Goal: Task Accomplishment & Management: Use online tool/utility

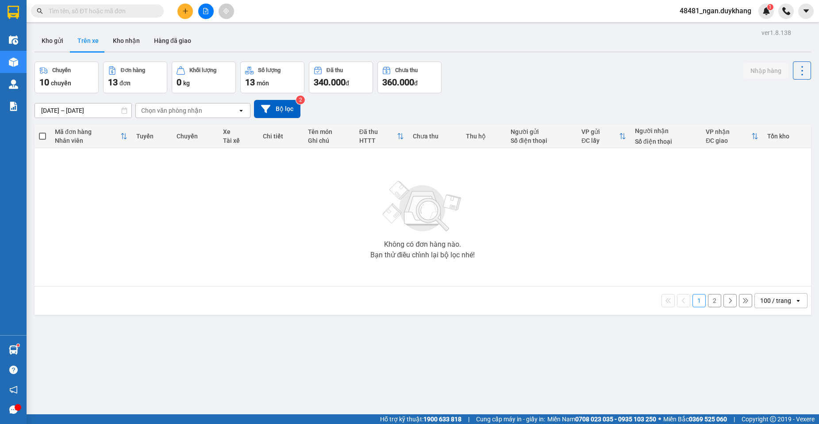
type input "0969285796"
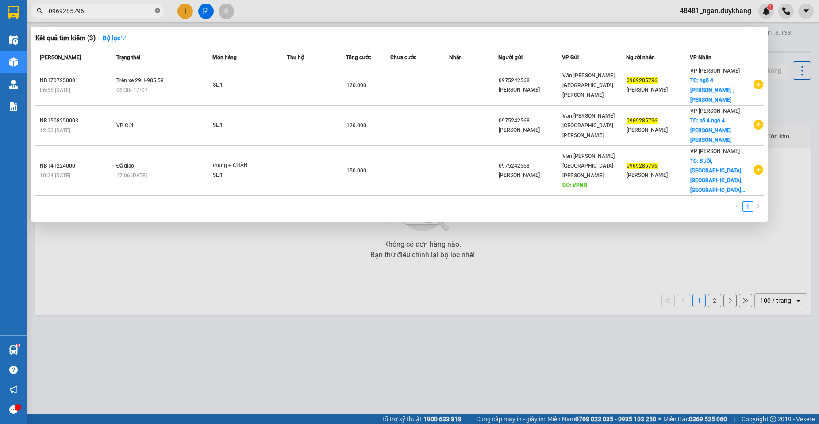
click at [155, 9] on icon "close-circle" at bounding box center [157, 10] width 5 height 5
type input "109"
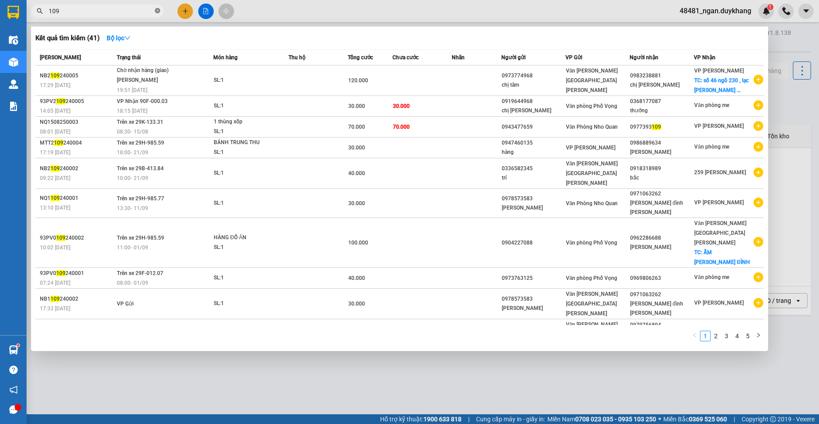
click at [157, 12] on icon "close-circle" at bounding box center [157, 10] width 5 height 5
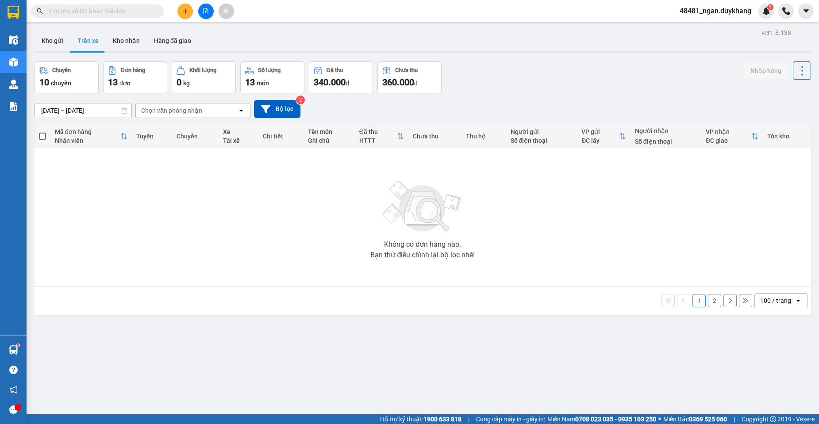
click at [324, 211] on div "Không có đơn hàng nào. Bạn thử điều chỉnh lại bộ lọc nhé!" at bounding box center [423, 217] width 768 height 133
click at [120, 40] on button "Kho nhận" at bounding box center [126, 40] width 41 height 21
type input "[DATE] – [DATE]"
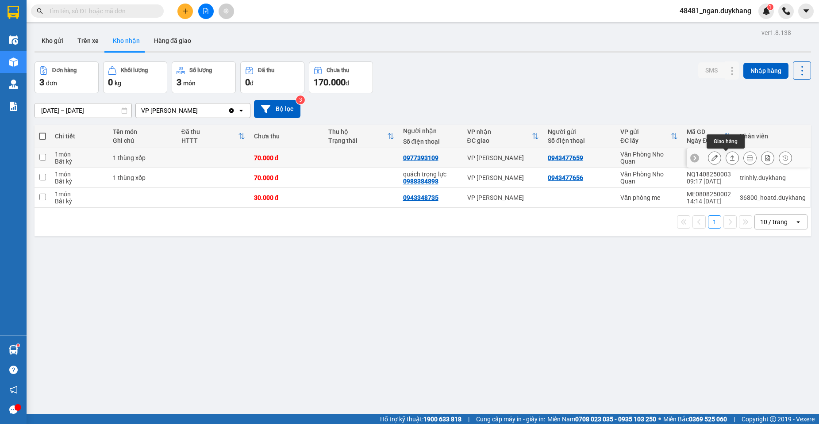
click at [729, 158] on icon at bounding box center [732, 158] width 6 height 6
click at [712, 158] on button at bounding box center [715, 157] width 12 height 15
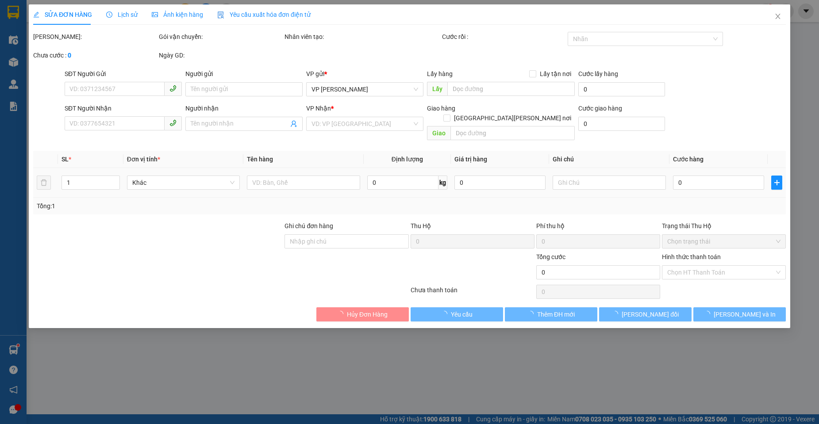
type input "0943477659"
type input "0977393109"
type input "70.000"
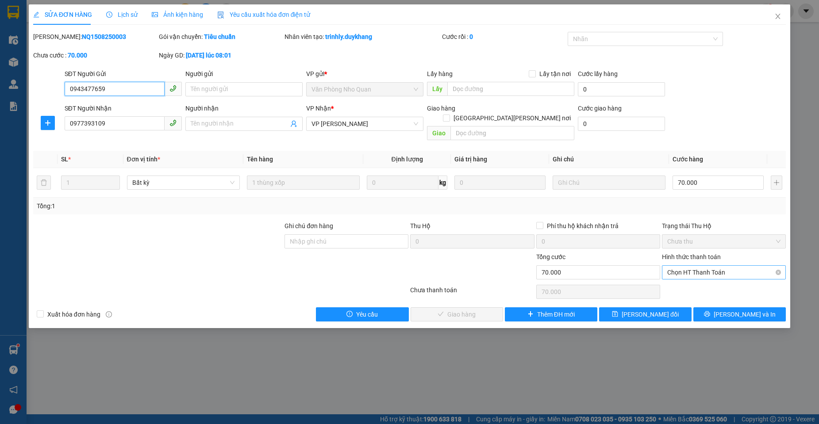
click at [703, 266] on span "Chọn HT Thanh Toán" at bounding box center [723, 272] width 113 height 13
drag, startPoint x: 694, startPoint y: 280, endPoint x: 586, endPoint y: 280, distance: 107.6
click at [687, 280] on div "Tại văn phòng" at bounding box center [723, 281] width 113 height 10
type input "0"
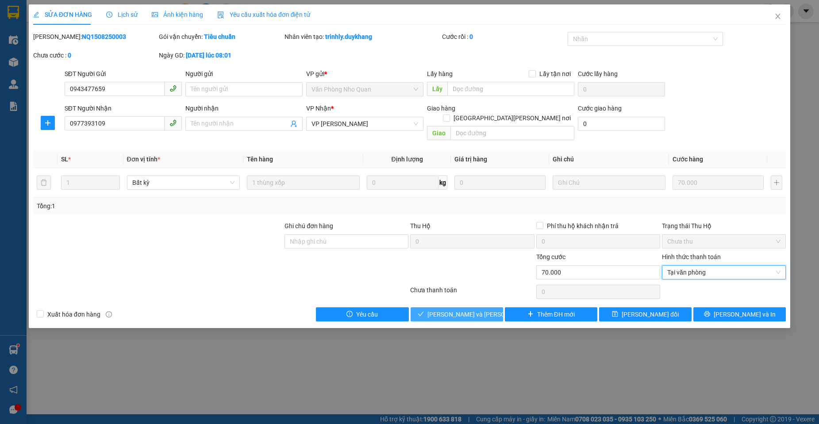
click at [482, 310] on span "[PERSON_NAME] và [PERSON_NAME] hàng" at bounding box center [488, 315] width 120 height 10
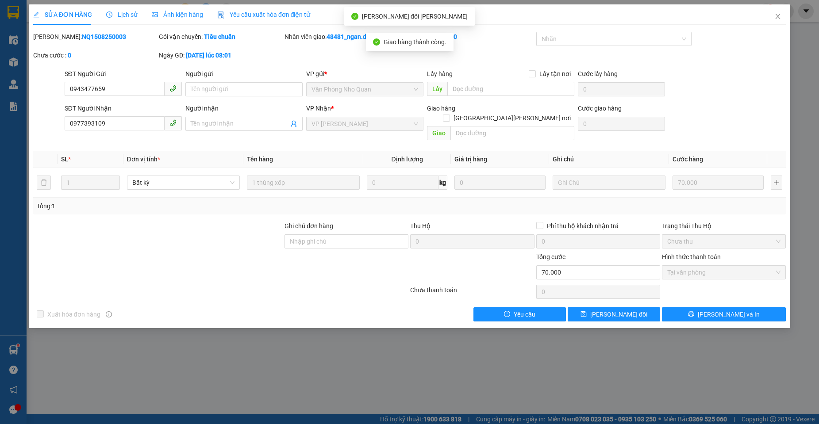
drag, startPoint x: 64, startPoint y: 35, endPoint x: 57, endPoint y: 41, distance: 9.4
click at [57, 41] on div "Mã ĐH: NQ1508250003" at bounding box center [95, 37] width 124 height 10
copy b "NQ1508250003"
click at [779, 19] on icon "close" at bounding box center [778, 16] width 7 height 7
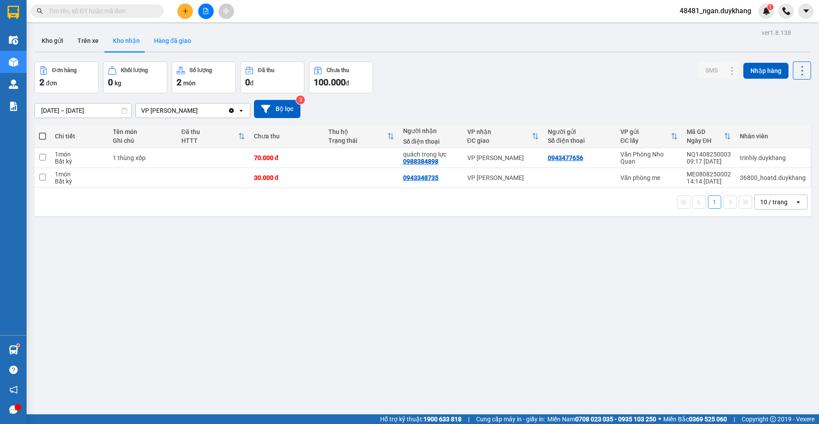
click at [166, 46] on button "Hàng đã giao" at bounding box center [172, 40] width 51 height 21
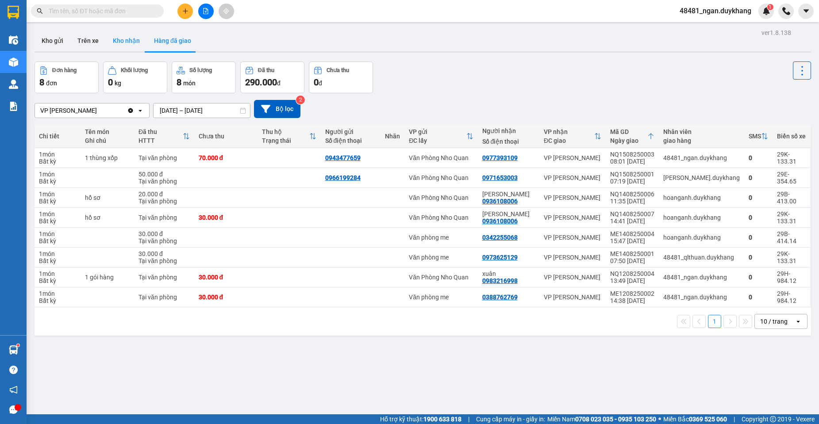
click at [110, 42] on button "Kho nhận" at bounding box center [126, 40] width 41 height 21
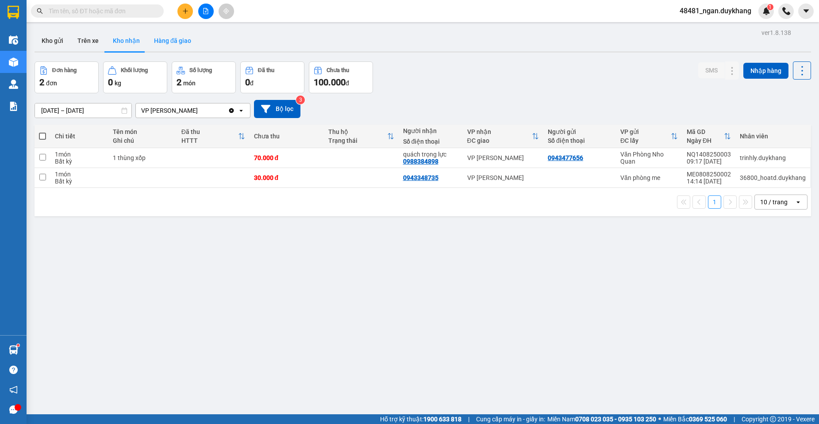
click at [173, 40] on button "Hàng đã giao" at bounding box center [172, 40] width 51 height 21
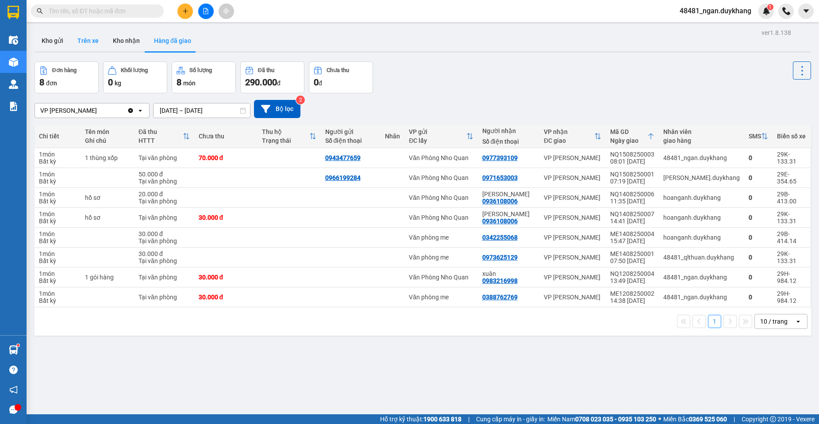
click at [98, 39] on button "Trên xe" at bounding box center [87, 40] width 35 height 21
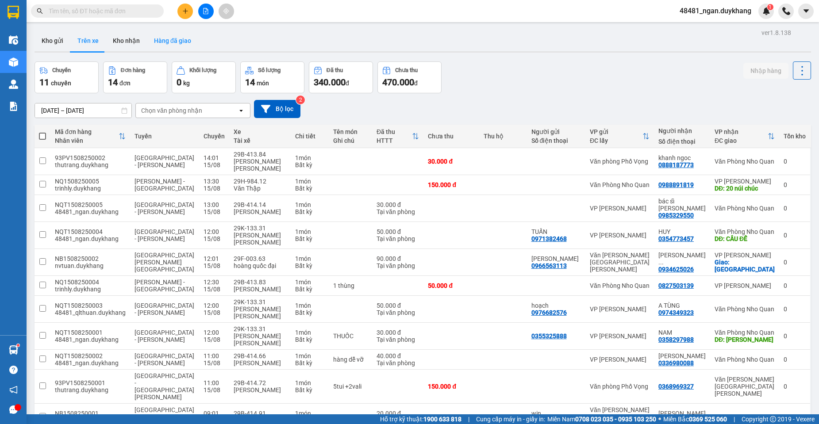
click at [149, 39] on button "Hàng đã giao" at bounding box center [172, 40] width 51 height 21
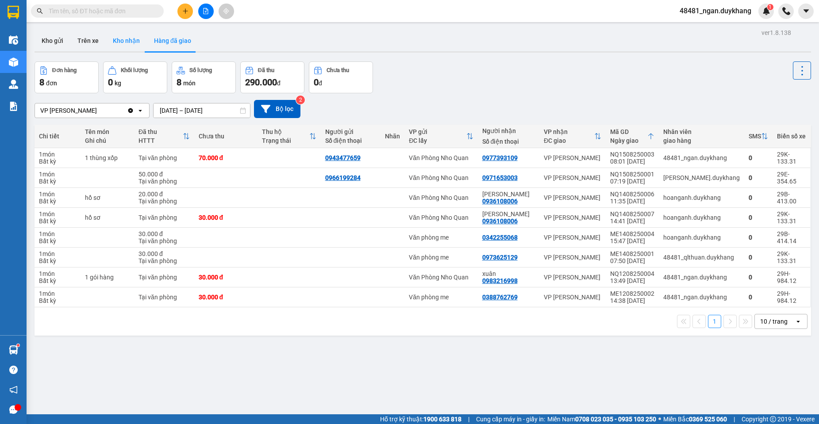
click at [131, 44] on button "Kho nhận" at bounding box center [126, 40] width 41 height 21
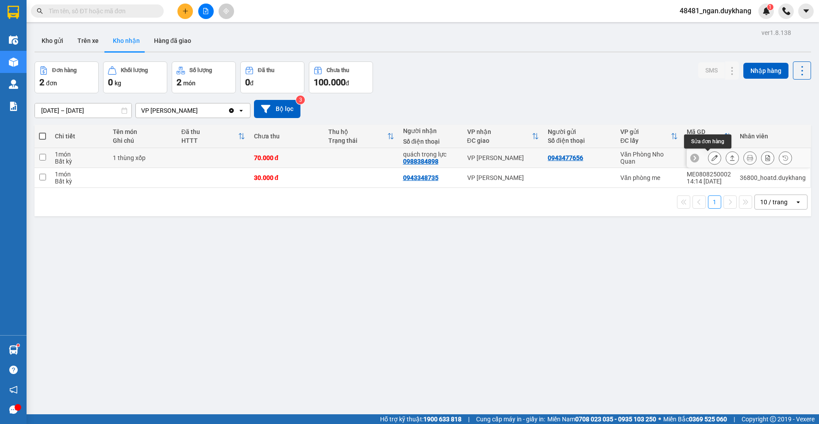
click at [712, 159] on icon at bounding box center [715, 158] width 6 height 6
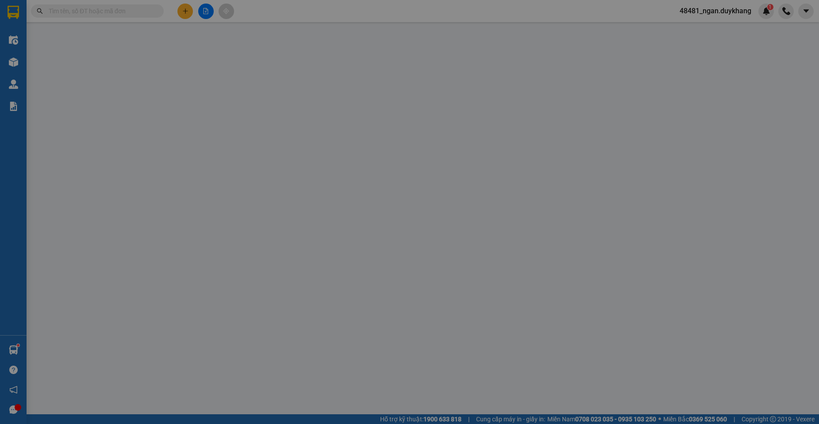
type input "0943477656"
type input "0988384898"
type input "quách trọng lực"
type input "70.000"
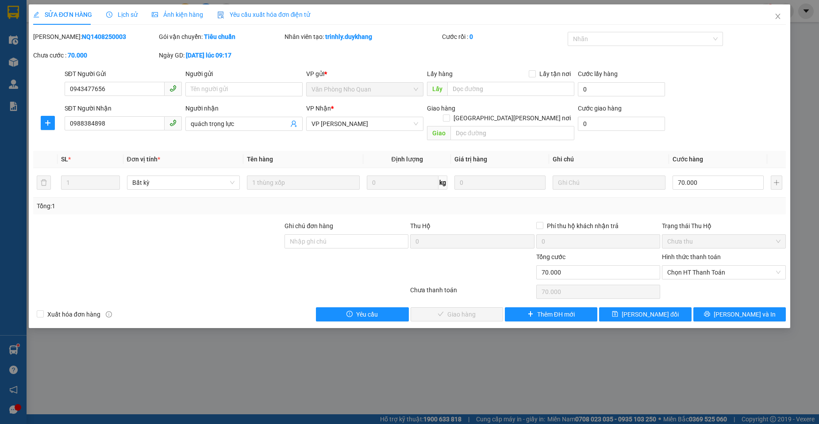
click at [127, 16] on span "Lịch sử" at bounding box center [121, 14] width 31 height 7
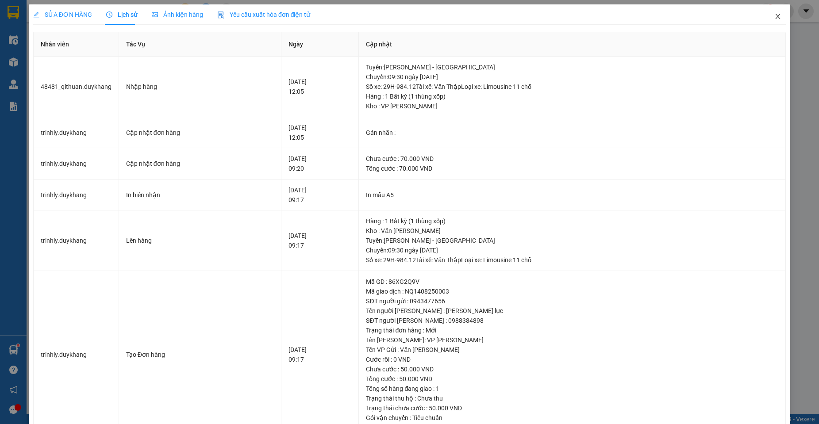
click at [775, 16] on icon "close" at bounding box center [778, 16] width 7 height 7
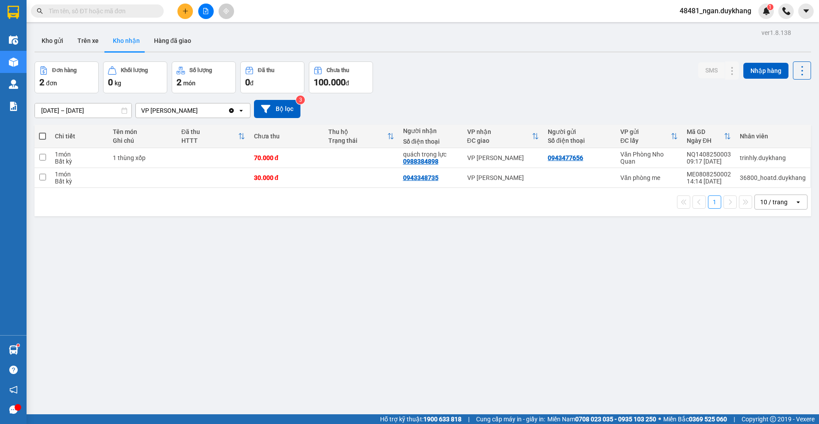
click at [108, 111] on input "[DATE] – [DATE]" at bounding box center [83, 111] width 96 height 14
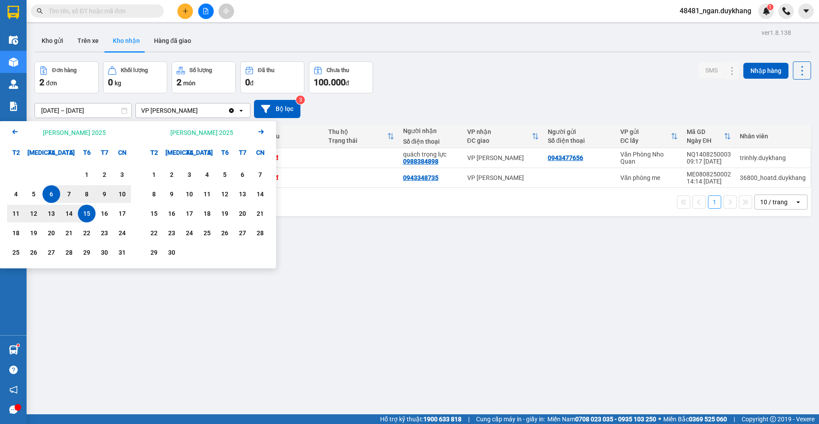
click at [86, 213] on div "15" at bounding box center [87, 213] width 12 height 11
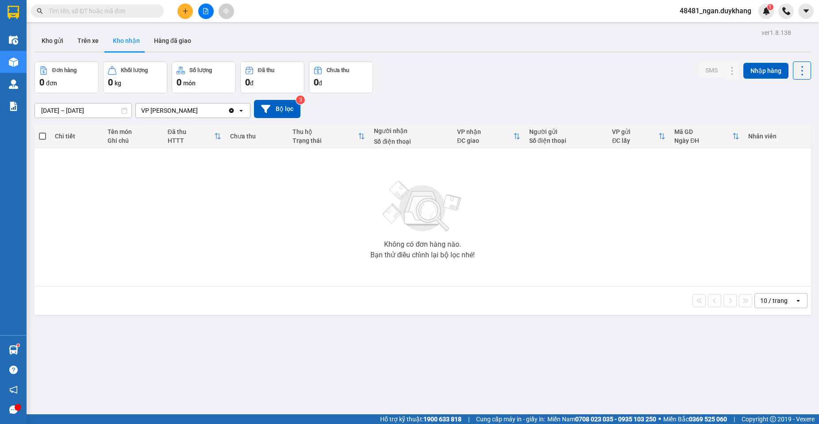
click at [87, 53] on div "Kho gửi Trên xe Kho nhận Hàng đã giao" at bounding box center [423, 41] width 777 height 23
click at [87, 47] on button "Trên xe" at bounding box center [87, 40] width 35 height 21
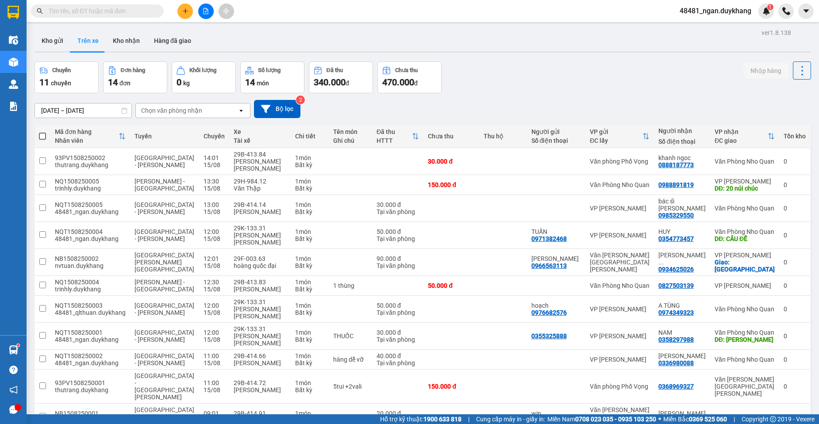
click at [508, 120] on div "[DATE] – [DATE] Press the down arrow key to interact with the calendar and sele…" at bounding box center [423, 108] width 777 height 31
click at [56, 109] on input "[DATE] – [DATE]" at bounding box center [83, 111] width 96 height 14
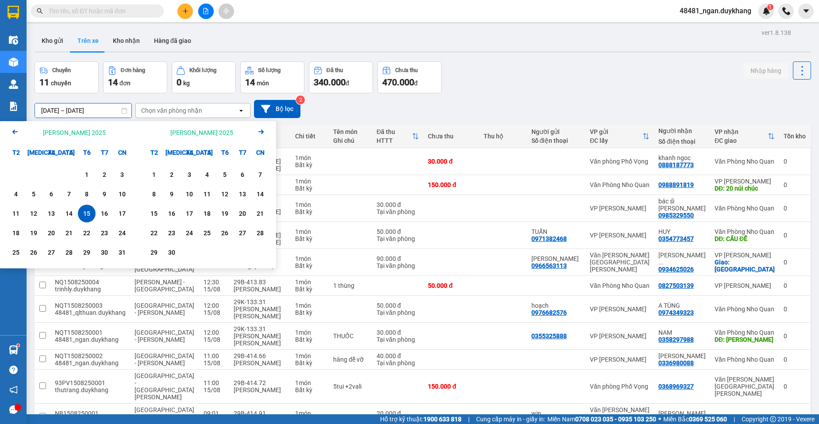
click at [84, 212] on div "15" at bounding box center [87, 213] width 12 height 11
type input "[DATE] – [DATE]"
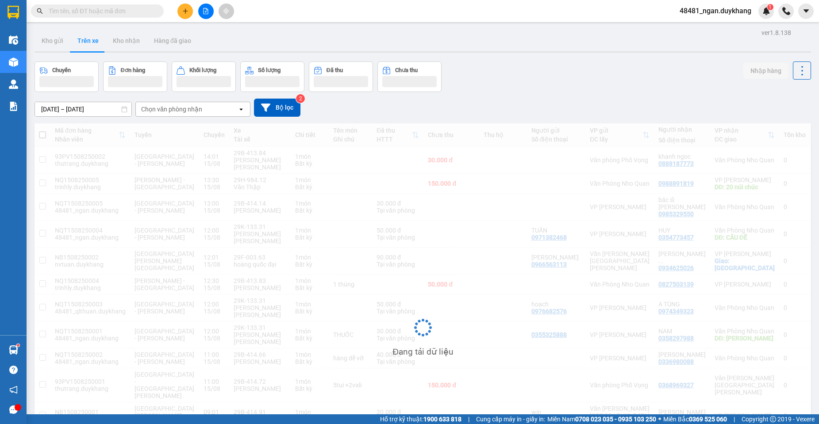
click at [490, 60] on div "ver 1.8.138 Kho gửi Trên xe [PERSON_NAME] Hàng đã giao Chuyến Đơn hàng [PERSON_…" at bounding box center [423, 288] width 784 height 523
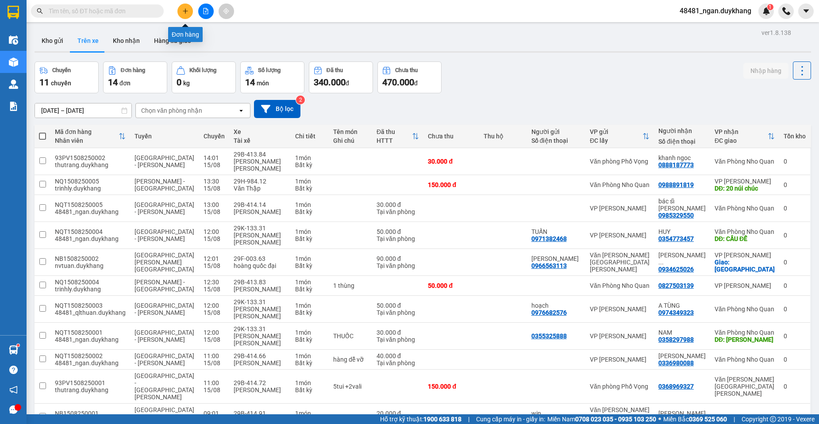
click at [185, 10] on icon "plus" at bounding box center [185, 10] width 0 height 5
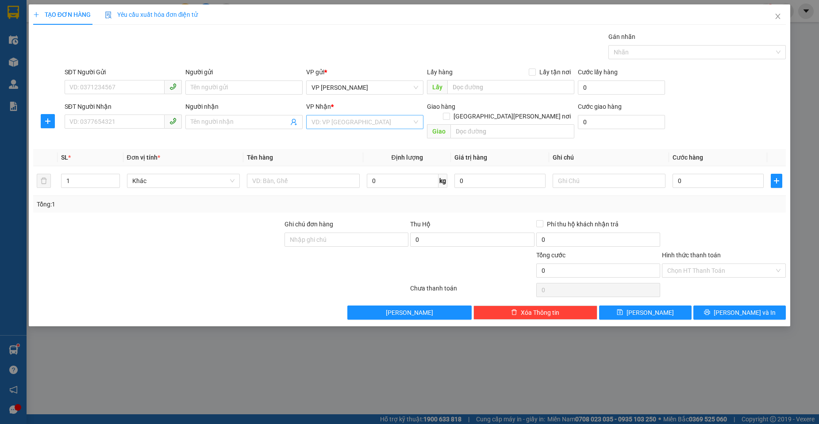
click at [401, 123] on input "search" at bounding box center [362, 122] width 100 height 13
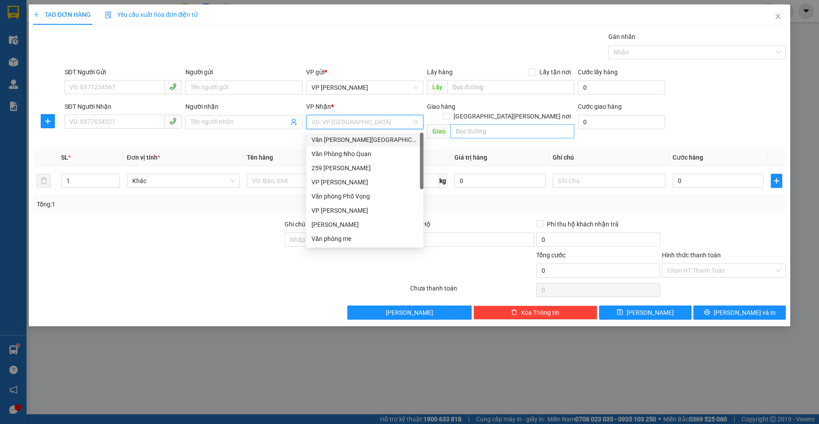
drag, startPoint x: 355, startPoint y: 139, endPoint x: 477, endPoint y: 123, distance: 123.1
click at [362, 138] on div "Văn [PERSON_NAME][GEOGRAPHIC_DATA][PERSON_NAME]" at bounding box center [365, 140] width 107 height 10
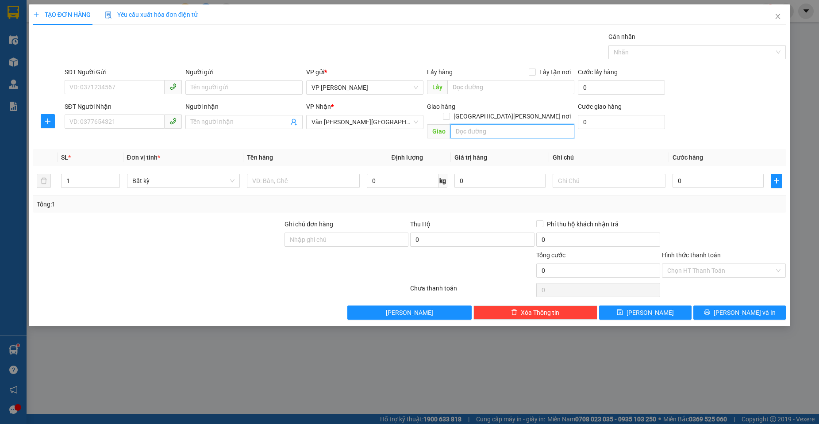
paste input "Công Ty TNHH [PERSON_NAME] Thống Nhất"
type input "Công Ty TNHH [PERSON_NAME] Thống Nhất"
click at [526, 106] on div "Giao hàng [GEOGRAPHIC_DATA][PERSON_NAME] nơi" at bounding box center [500, 107] width 147 height 10
drag, startPoint x: 532, startPoint y: 107, endPoint x: 595, endPoint y: 133, distance: 68.9
click at [449, 113] on input "[GEOGRAPHIC_DATA][PERSON_NAME] nơi" at bounding box center [446, 116] width 6 height 6
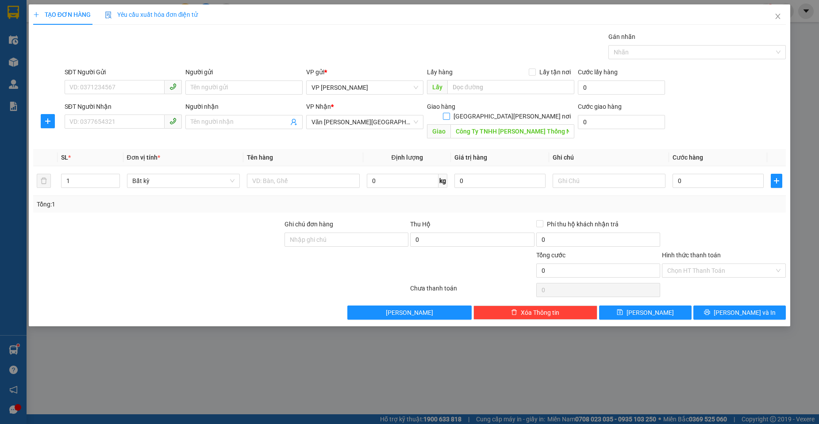
checkbox input "true"
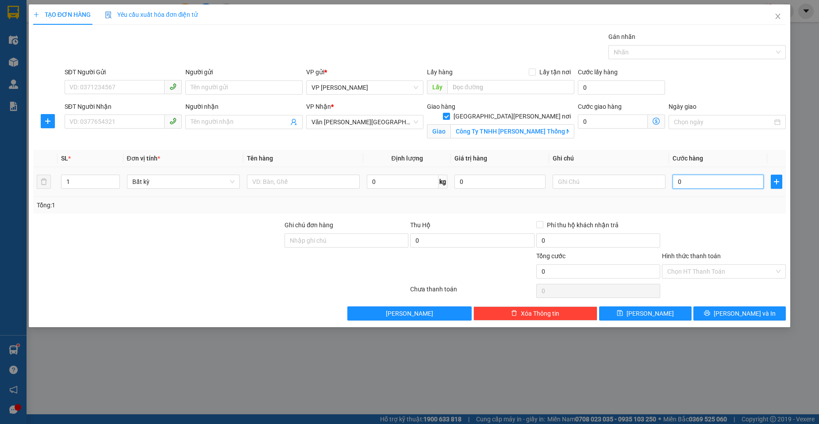
click at [691, 183] on input "0" at bounding box center [718, 182] width 91 height 14
type input "5"
type input "50"
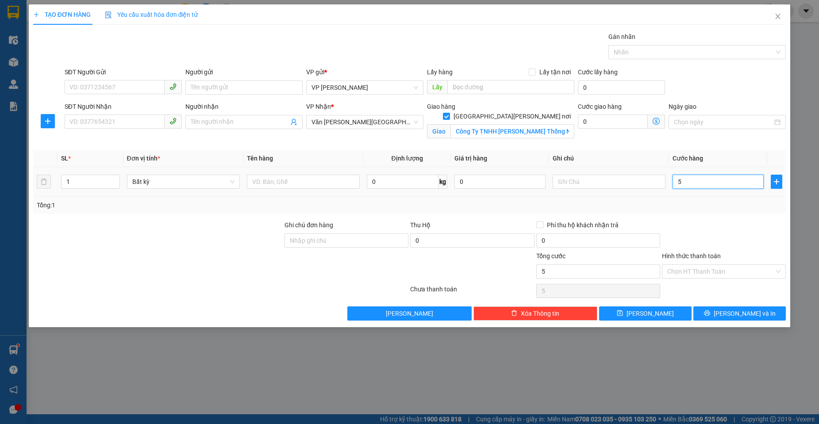
type input "50"
type input "50.000"
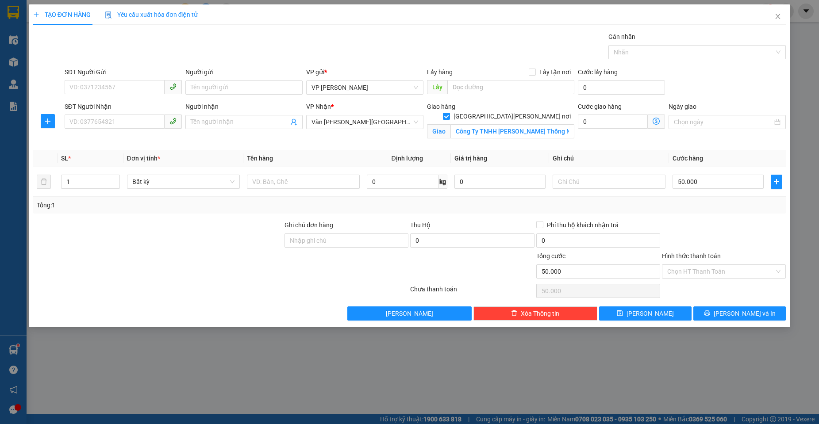
click at [688, 236] on div at bounding box center [724, 235] width 126 height 31
click at [567, 124] on input "Công Ty TNHH [PERSON_NAME] Thống Nhất" at bounding box center [513, 131] width 124 height 14
paste input "Phố 9, [PERSON_NAME][GEOGRAPHIC_DATA][PERSON_NAME]"
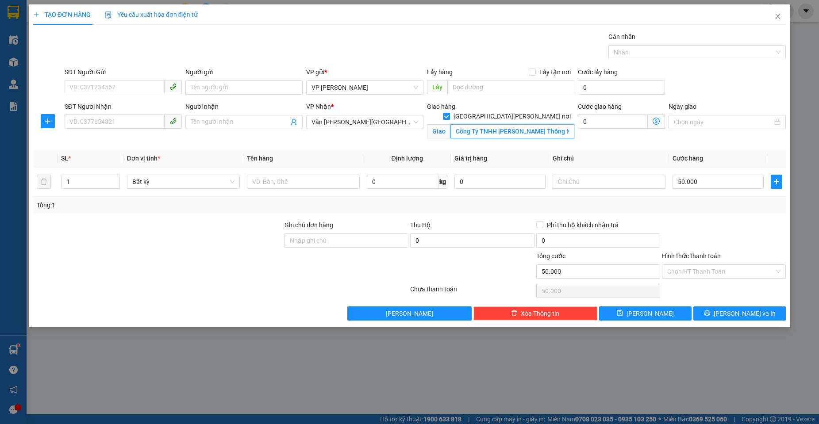
scroll to position [0, 72]
type input "Công Ty TNHH [PERSON_NAME] Thống Nhất Phố 9, [PERSON_NAME][GEOGRAPHIC_DATA][PER…"
click at [590, 143] on div "Transit Pickup Surcharge Ids Transit Deliver Surcharge Ids Transit Deliver Surc…" at bounding box center [409, 176] width 753 height 289
click at [110, 122] on input "SĐT Người Nhận" at bounding box center [115, 122] width 100 height 14
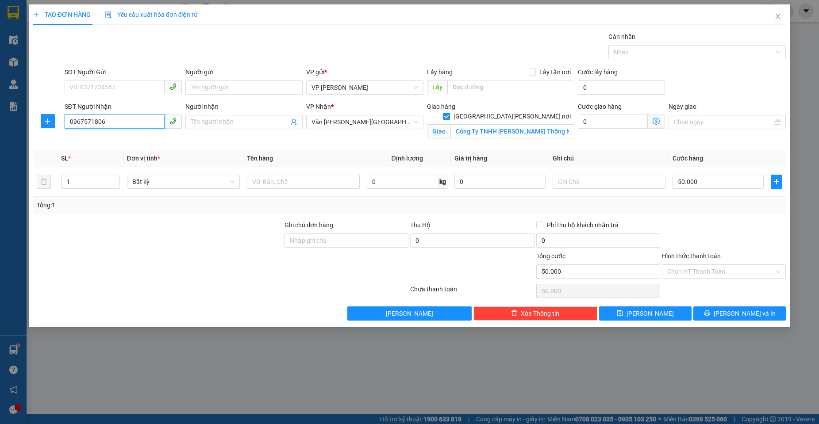
type input "0967571806"
click at [779, 15] on icon "close" at bounding box center [778, 16] width 5 height 5
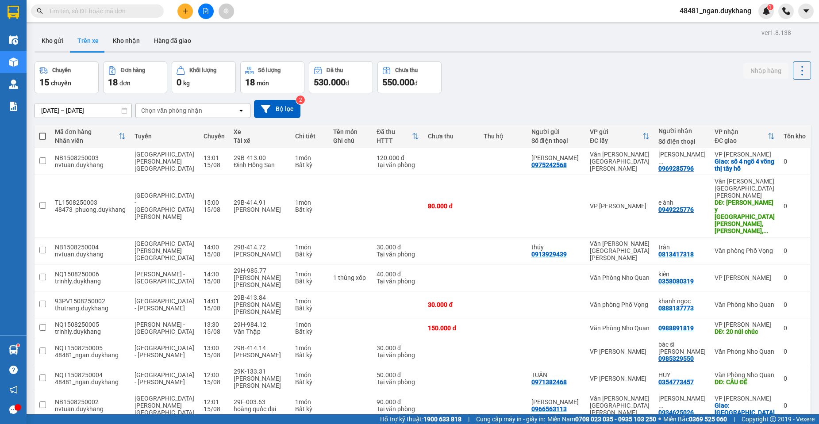
click at [343, 103] on div "[DATE] – [DATE] Press the down arrow key to interact with the calendar and sele…" at bounding box center [423, 109] width 777 height 18
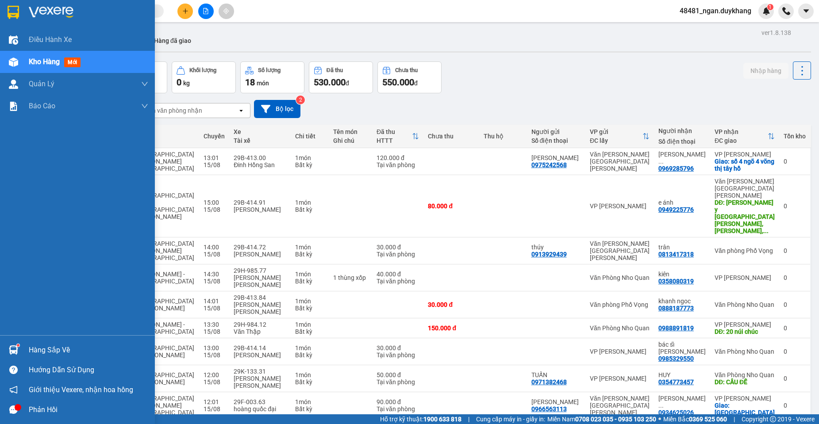
click at [10, 352] on img at bounding box center [13, 350] width 9 height 9
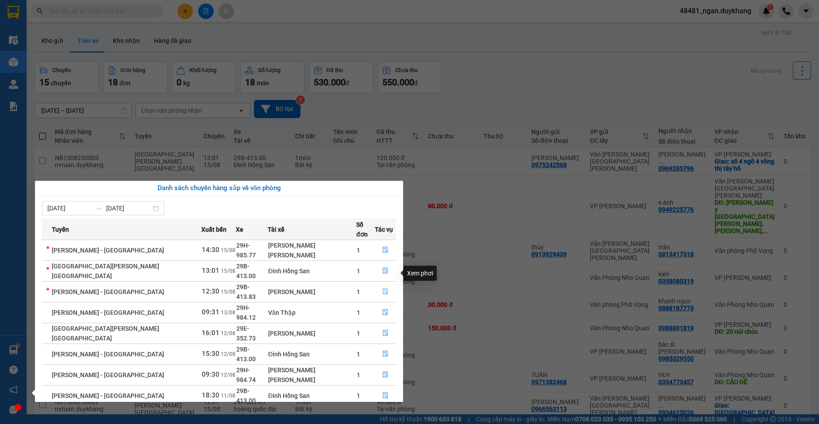
click at [382, 289] on icon "file-done" at bounding box center [385, 292] width 6 height 6
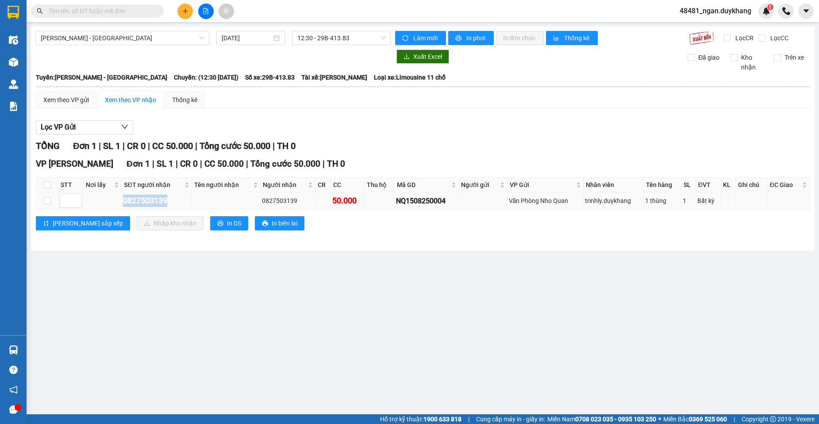
drag, startPoint x: 174, startPoint y: 202, endPoint x: 123, endPoint y: 196, distance: 51.2
click at [113, 196] on tr "0827503139 0827503139 50.000 NQ1508250004 Văn [PERSON_NAME] trinhly.duykhang 1 …" at bounding box center [423, 201] width 774 height 17
copy div "0827503139"
click at [46, 201] on input "checkbox" at bounding box center [47, 200] width 7 height 7
checkbox input "true"
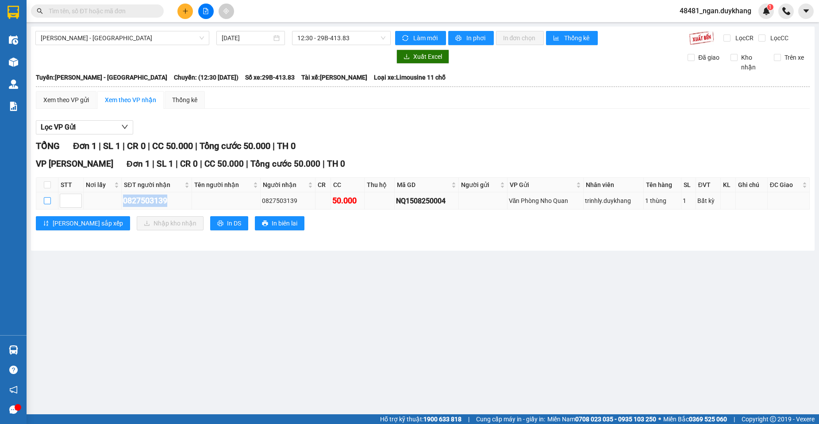
checkbox input "true"
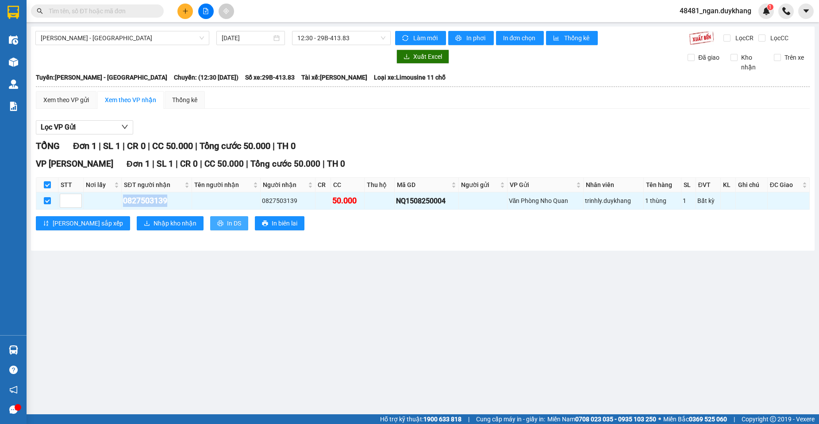
click at [227, 224] on span "In DS" at bounding box center [234, 224] width 14 height 10
click at [348, 239] on div "[PERSON_NAME] 1 | SL 1 | CR 0 | CC 50.000 | [PERSON_NAME] 50.000 | TH 0 VP [PER…" at bounding box center [423, 190] width 774 height 102
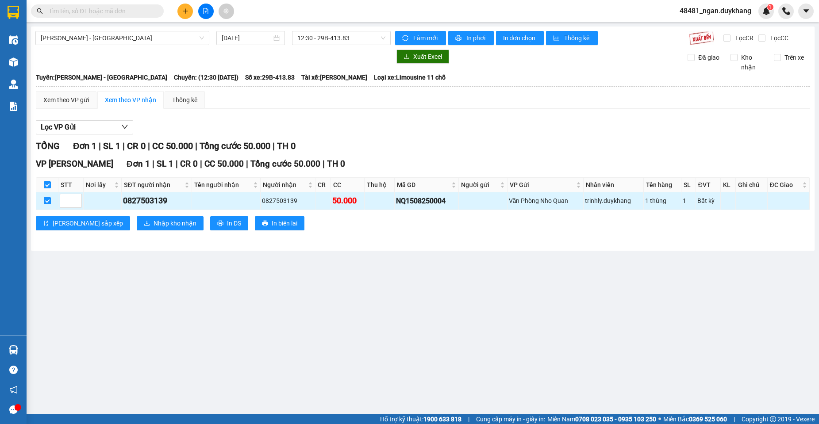
click at [45, 200] on input "checkbox" at bounding box center [47, 200] width 7 height 7
checkbox input "false"
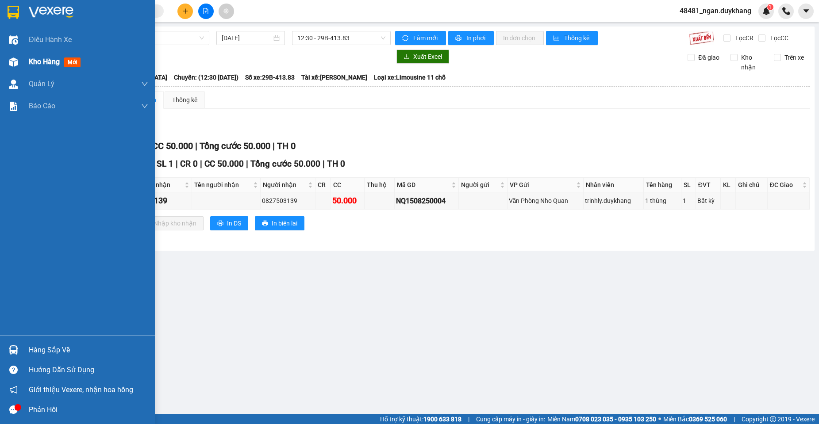
click at [11, 66] on img at bounding box center [13, 62] width 9 height 9
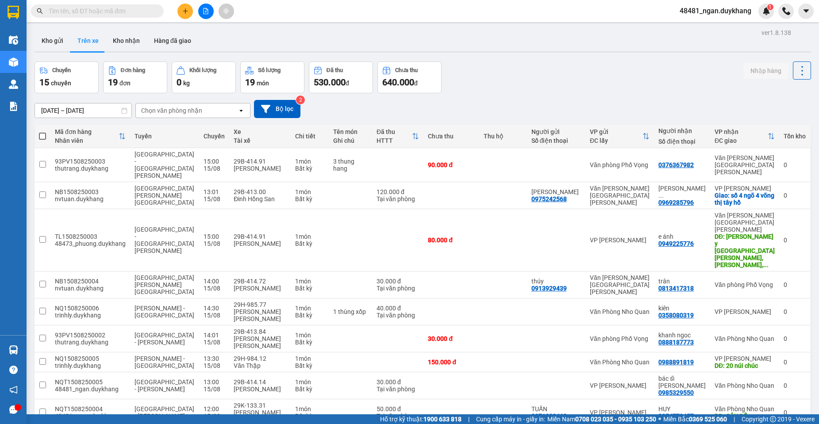
click at [124, 10] on input "text" at bounding box center [101, 11] width 104 height 10
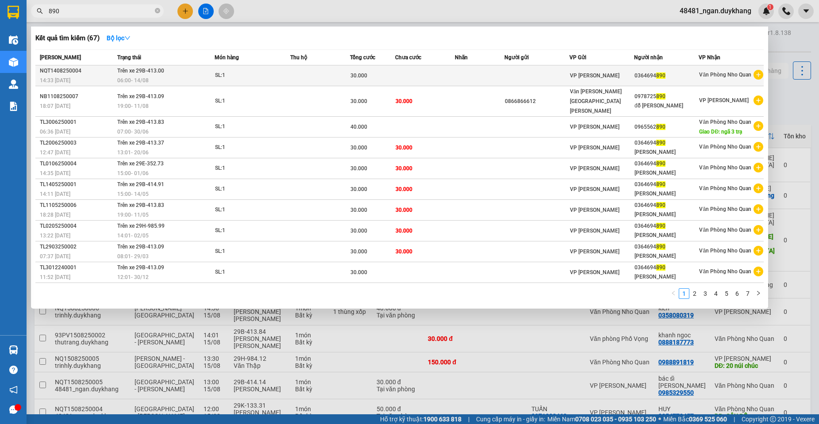
type input "890"
copy div "NQT1408250004"
drag, startPoint x: 77, startPoint y: 70, endPoint x: 39, endPoint y: 72, distance: 38.5
click at [39, 72] on td "NQT1408250004 14:33 [DATE]" at bounding box center [75, 76] width 80 height 21
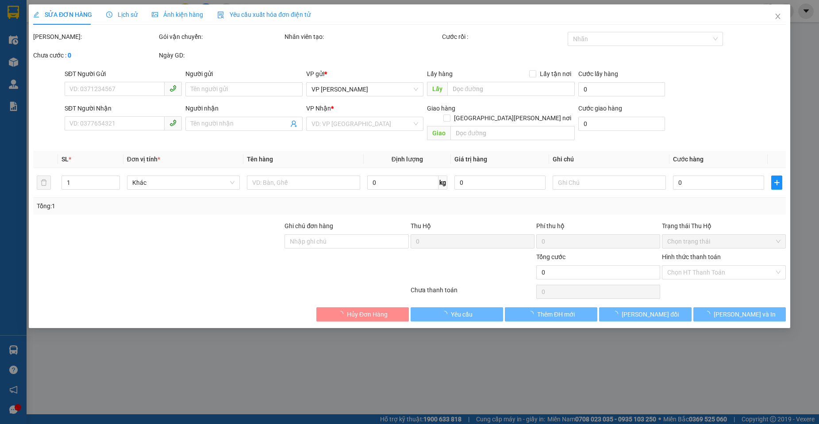
type input "0364694890"
type input "30.000"
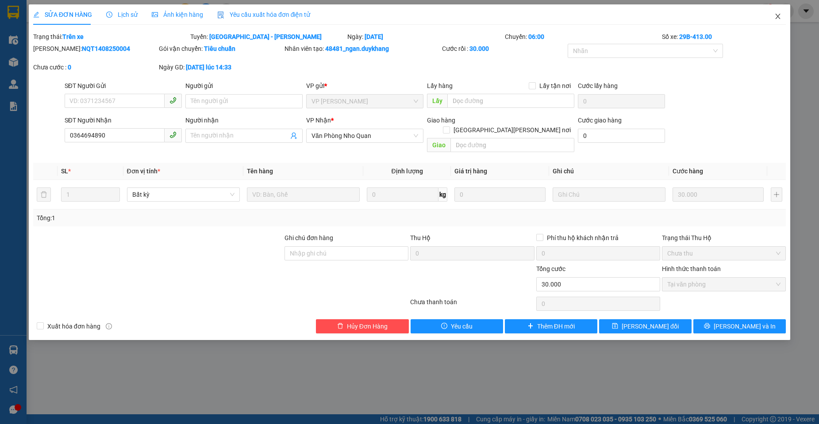
click at [775, 16] on icon "close" at bounding box center [778, 16] width 7 height 7
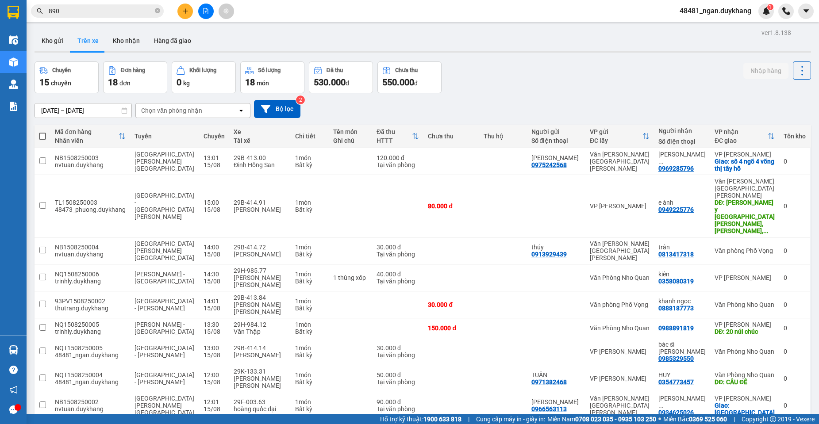
click at [93, 9] on input "890" at bounding box center [101, 11] width 104 height 10
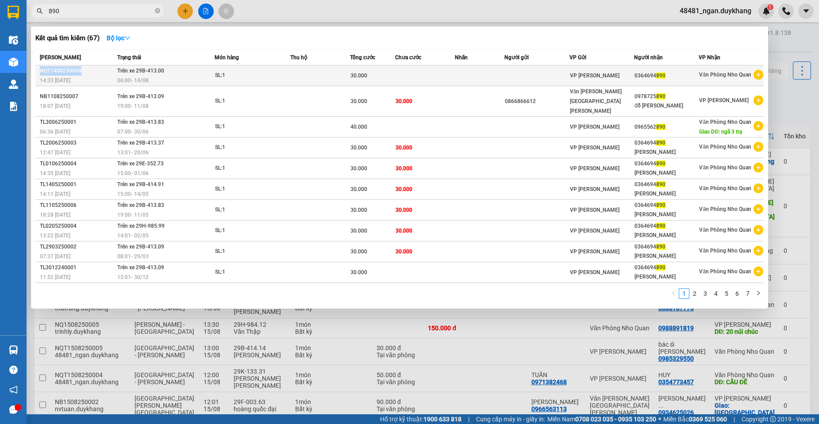
copy div "NQT1408250004"
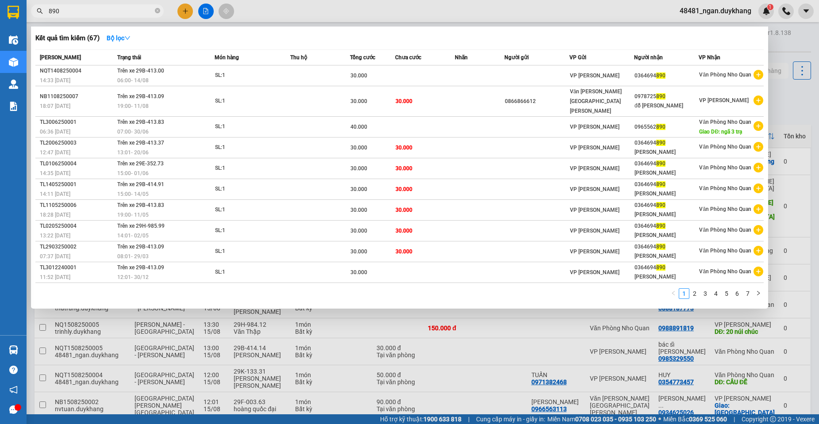
click at [158, 11] on icon "close-circle" at bounding box center [157, 10] width 5 height 5
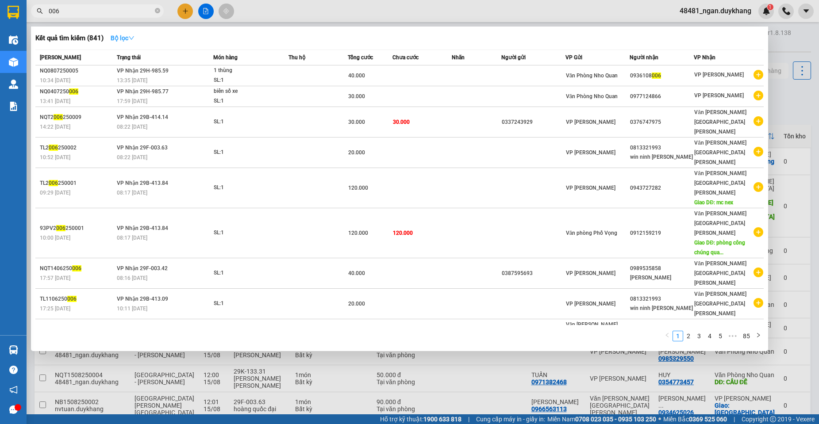
type input "006"
click at [123, 37] on strong "Bộ lọc" at bounding box center [123, 38] width 24 height 7
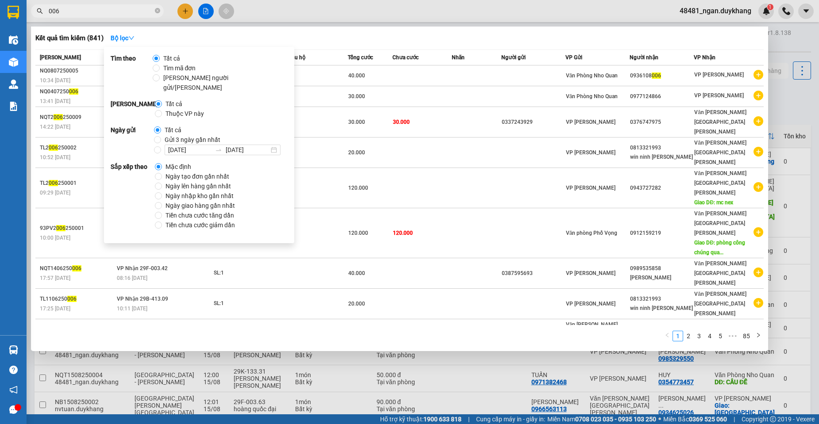
click at [180, 172] on span "Ngày tạo đơn gần nhất" at bounding box center [197, 177] width 71 height 10
click at [162, 173] on input "Ngày tạo đơn gần nhất" at bounding box center [158, 176] width 7 height 7
radio input "true"
radio input "false"
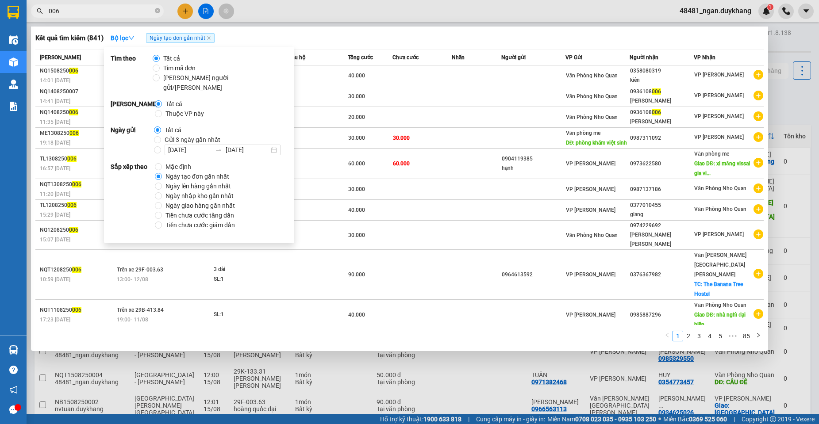
click at [312, 43] on div "Kết quả [PERSON_NAME] ( 841 ) Bộ lọc Ngày tạo [PERSON_NAME] nhất" at bounding box center [399, 38] width 729 height 14
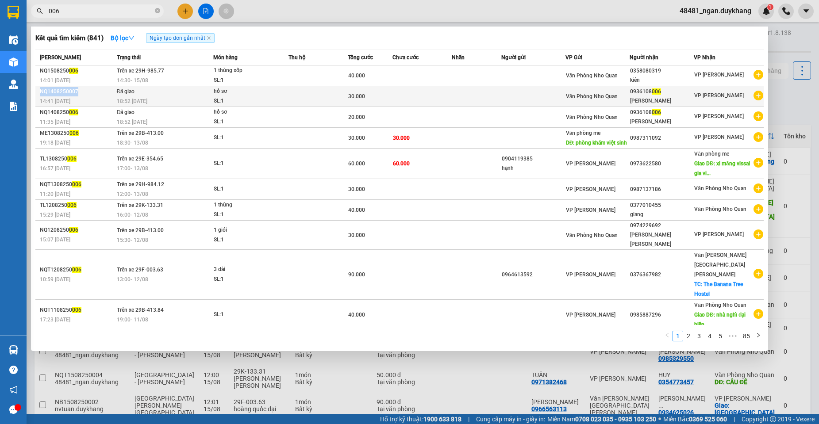
copy div "NQ1408250007"
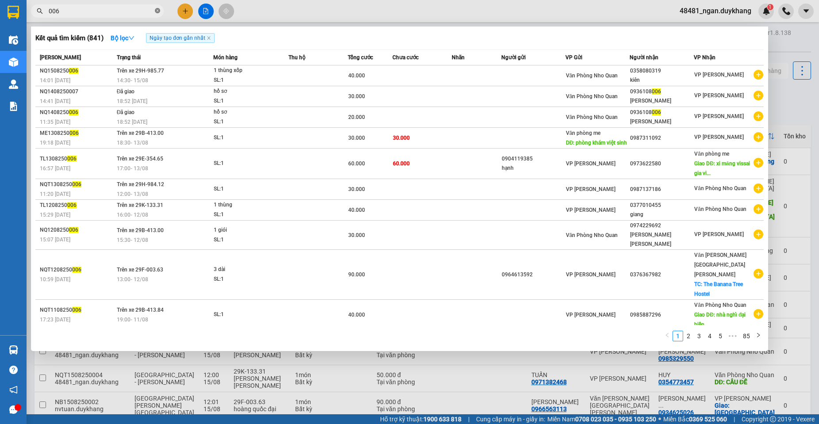
click at [159, 9] on icon "close-circle" at bounding box center [157, 10] width 5 height 5
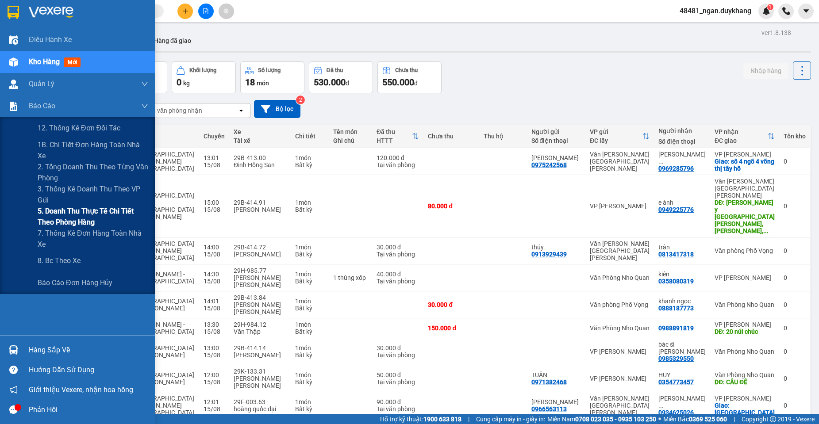
click at [41, 206] on span "5. Doanh thu thực tế chi tiết theo phòng hàng" at bounding box center [93, 217] width 111 height 22
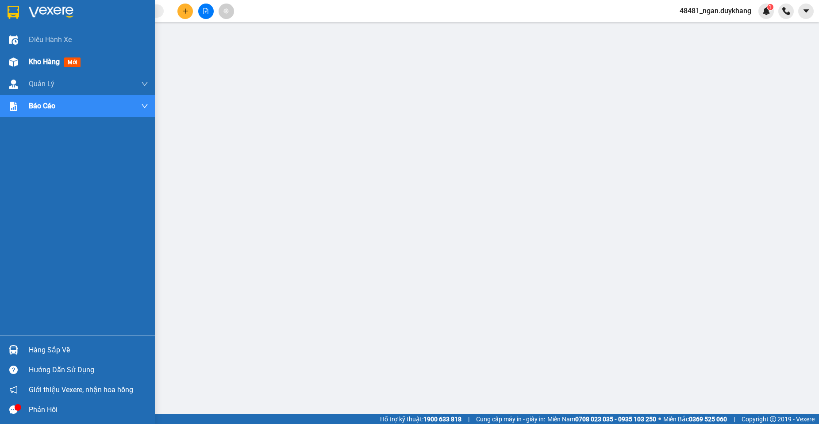
click at [19, 61] on div at bounding box center [13, 61] width 15 height 15
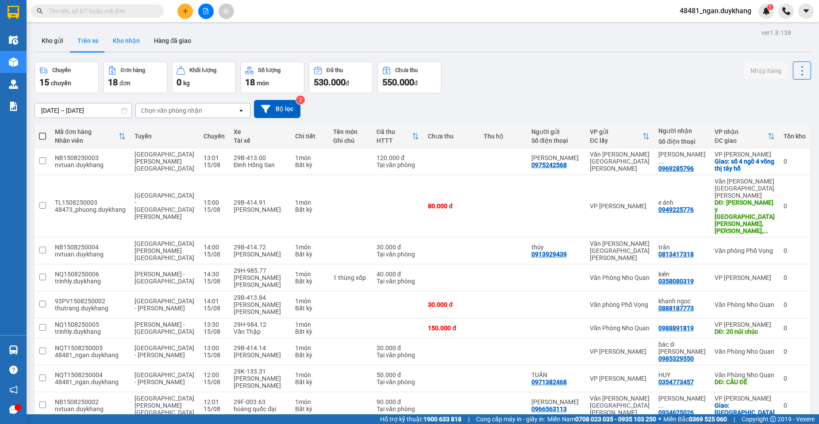
click at [130, 43] on button "Kho nhận" at bounding box center [126, 40] width 41 height 21
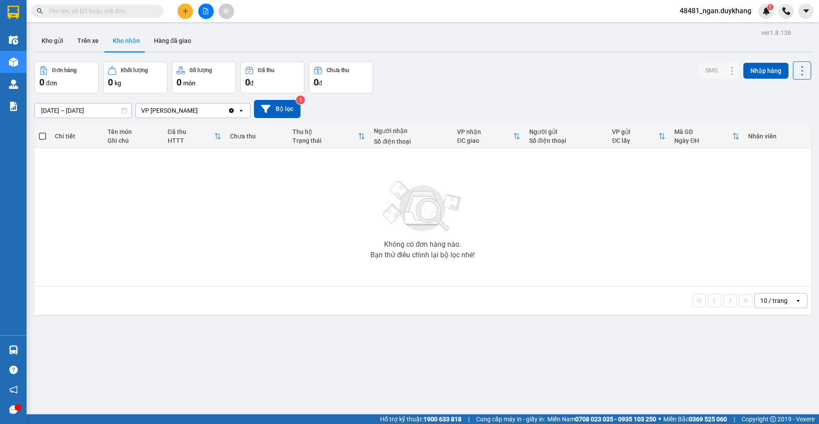
click at [85, 108] on input "[DATE] – [DATE]" at bounding box center [83, 111] width 96 height 14
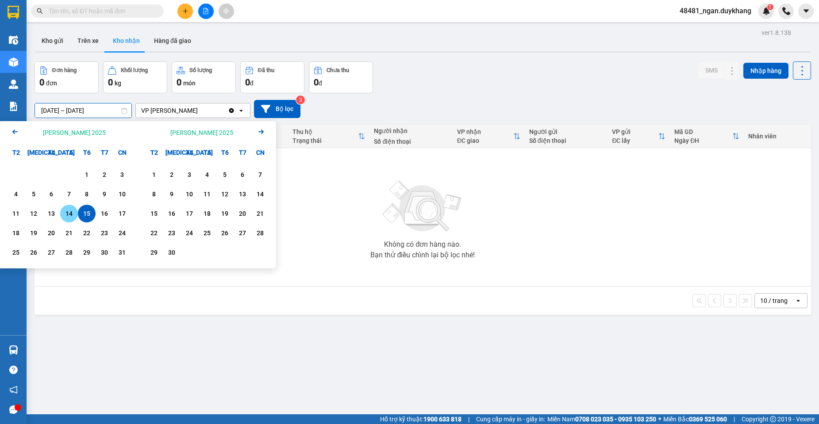
click at [67, 215] on div "14" at bounding box center [69, 213] width 12 height 11
type input "[DATE] – [DATE]"
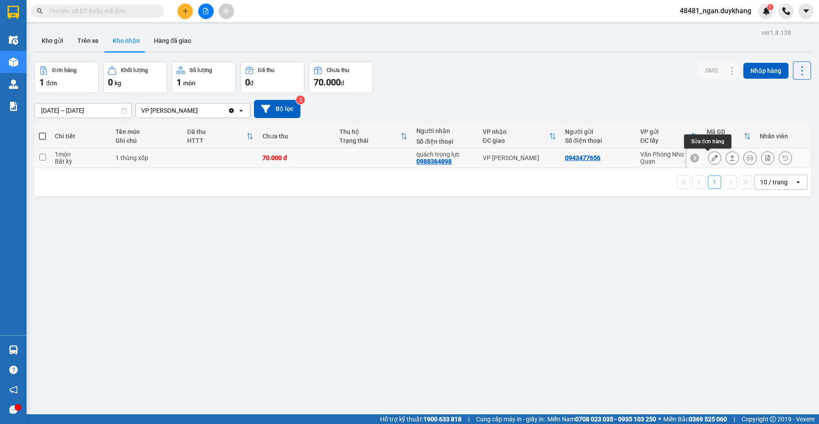
click at [709, 154] on button at bounding box center [715, 157] width 12 height 15
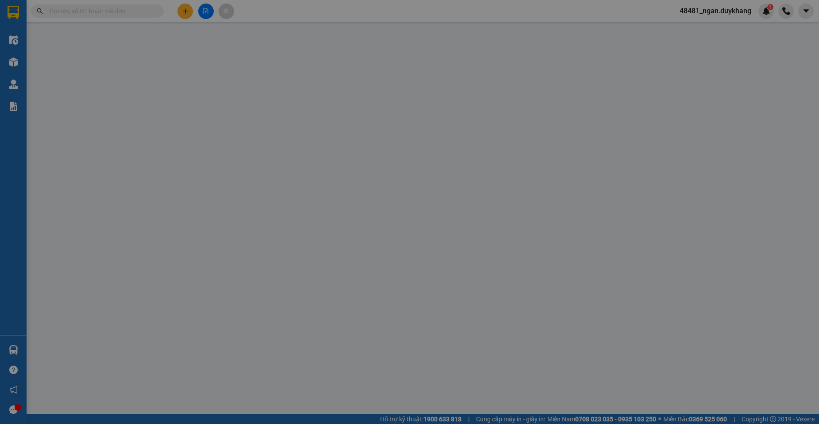
type input "0943477656"
type input "0988384898"
type input "quách trọng lực"
type input "70.000"
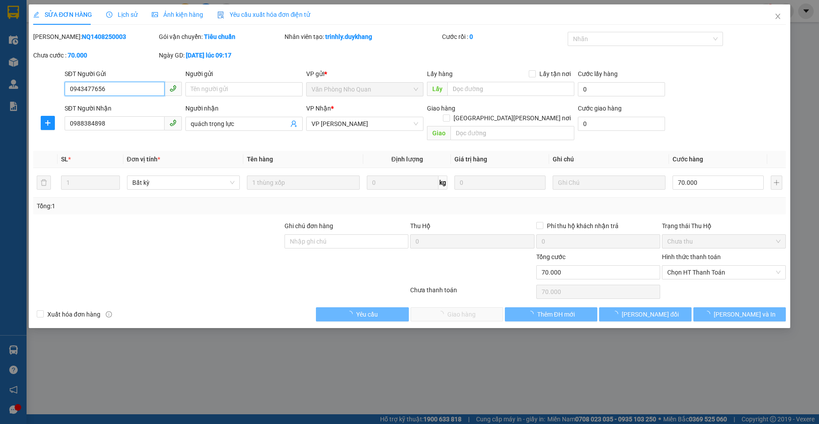
drag, startPoint x: 694, startPoint y: 265, endPoint x: 694, endPoint y: 271, distance: 6.2
click at [694, 266] on span "Chọn HT Thanh Toán" at bounding box center [723, 272] width 113 height 13
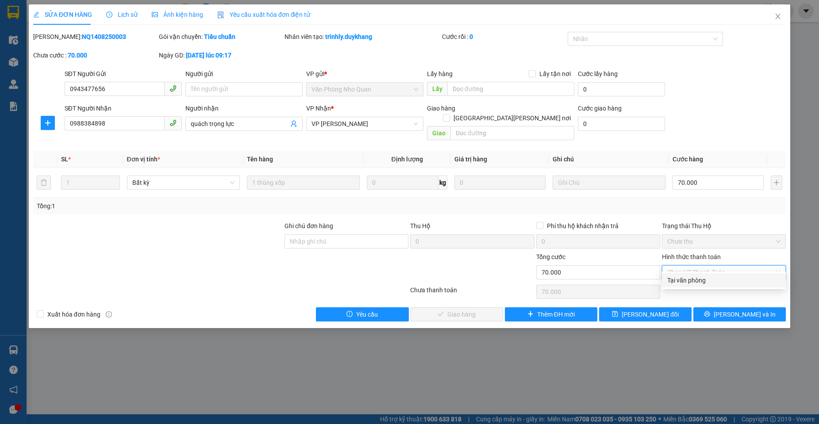
drag, startPoint x: 693, startPoint y: 284, endPoint x: 559, endPoint y: 285, distance: 134.1
click at [669, 281] on div "Tại văn phòng" at bounding box center [723, 281] width 113 height 10
type input "0"
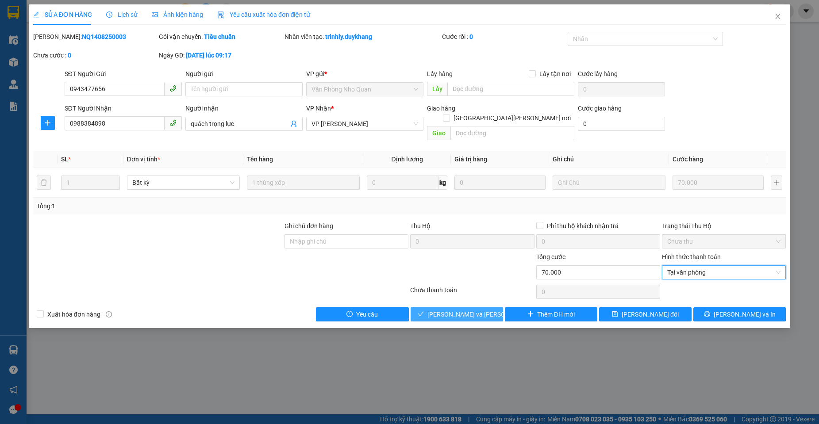
click at [468, 310] on span "[PERSON_NAME] và [PERSON_NAME] hàng" at bounding box center [488, 315] width 120 height 10
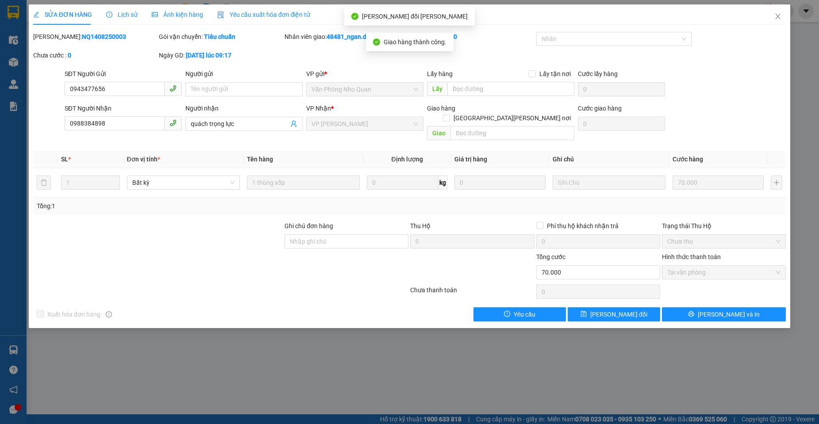
drag, startPoint x: 101, startPoint y: 34, endPoint x: 58, endPoint y: 37, distance: 43.9
click at [58, 37] on div "Mã ĐH: NQ1408250003" at bounding box center [95, 37] width 124 height 10
copy b "NQ1408250003"
click at [777, 15] on icon "close" at bounding box center [778, 16] width 7 height 7
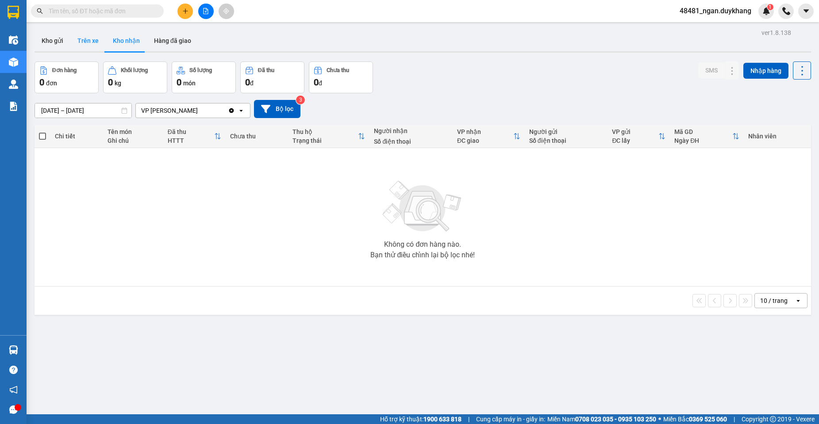
click at [82, 42] on button "Trên xe" at bounding box center [87, 40] width 35 height 21
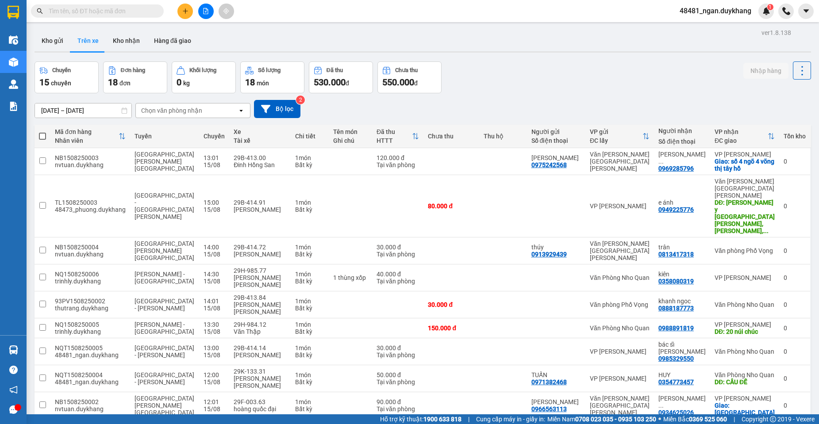
click at [531, 77] on div "Chuyến 15 chuyến Đơn hàng 18 đơn [PERSON_NAME] 0 kg Số [PERSON_NAME] 18 món Đã …" at bounding box center [423, 78] width 777 height 32
click at [85, 105] on input "[DATE] – [DATE]" at bounding box center [83, 111] width 96 height 14
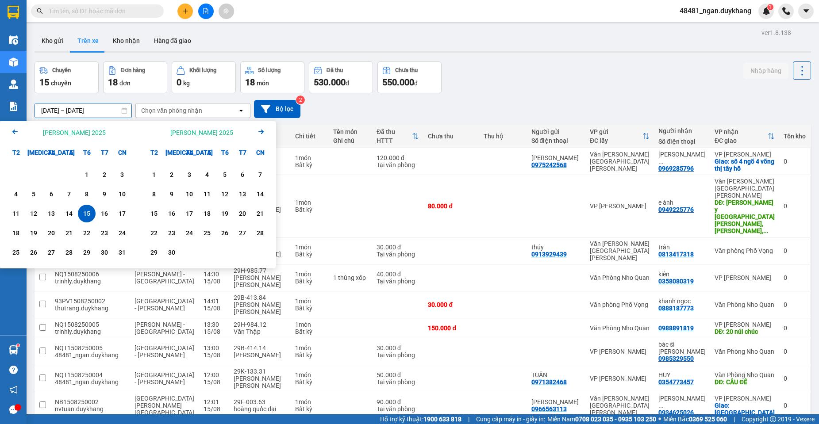
click at [86, 211] on div "15" at bounding box center [87, 213] width 12 height 11
type input "[DATE] – [DATE]"
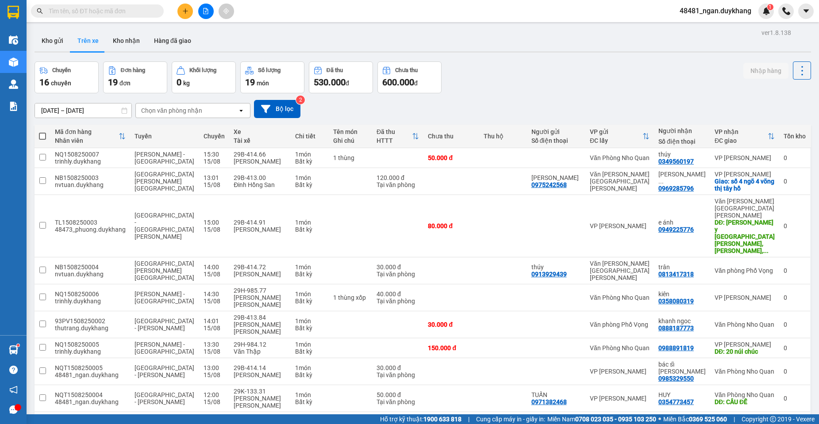
click at [588, 100] on div "[DATE] – [DATE] Press the down arrow key to interact with the calendar and sele…" at bounding box center [423, 109] width 777 height 18
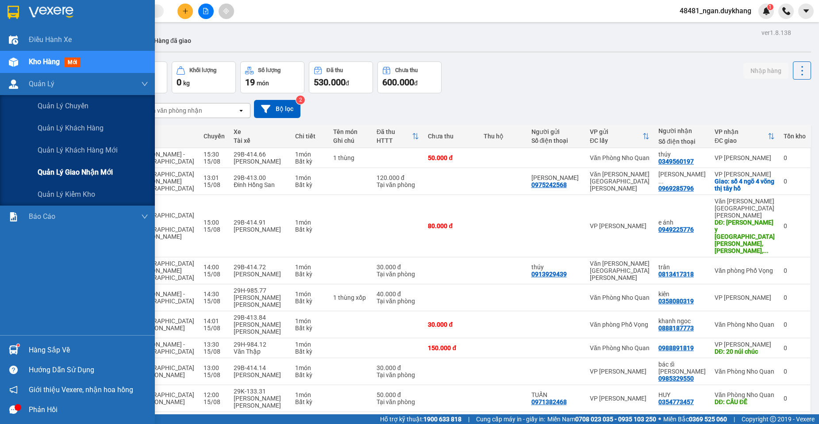
click at [75, 172] on span "Quản lý giao nhận mới" at bounding box center [75, 172] width 75 height 11
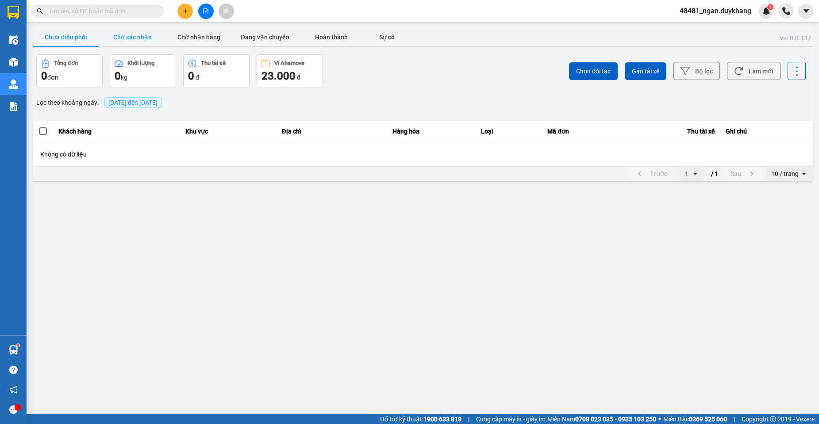
click at [131, 42] on button "Chờ xác nhận" at bounding box center [132, 37] width 66 height 18
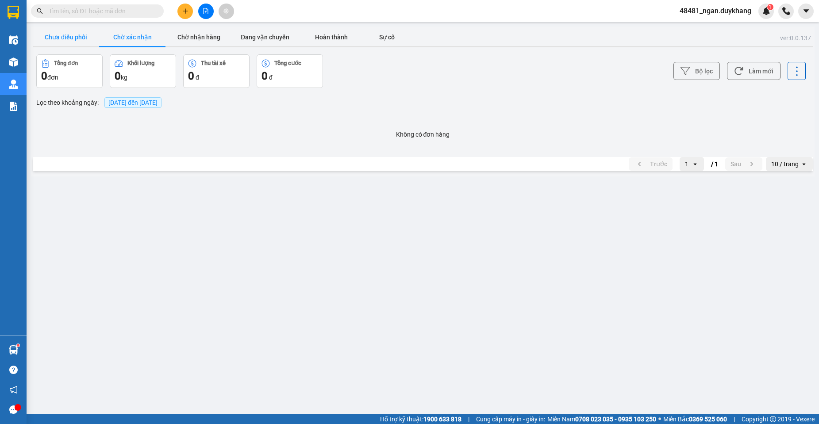
click at [85, 39] on button "Chưa điều phối" at bounding box center [66, 37] width 66 height 18
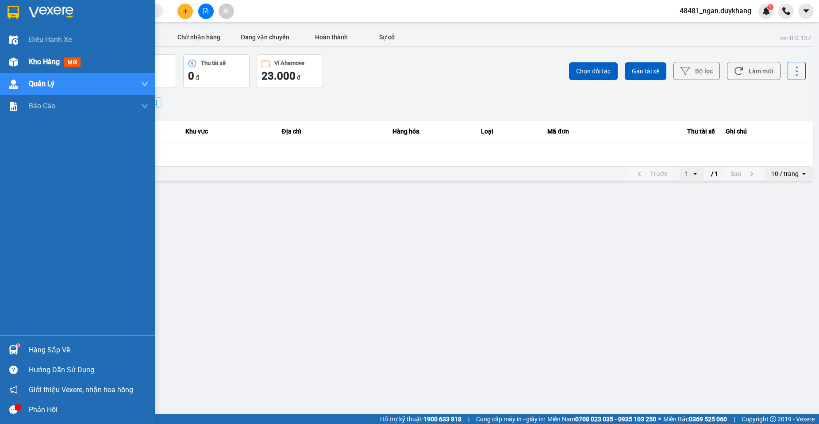
click at [14, 62] on img at bounding box center [13, 62] width 9 height 9
